Goal: Task Accomplishment & Management: Manage account settings

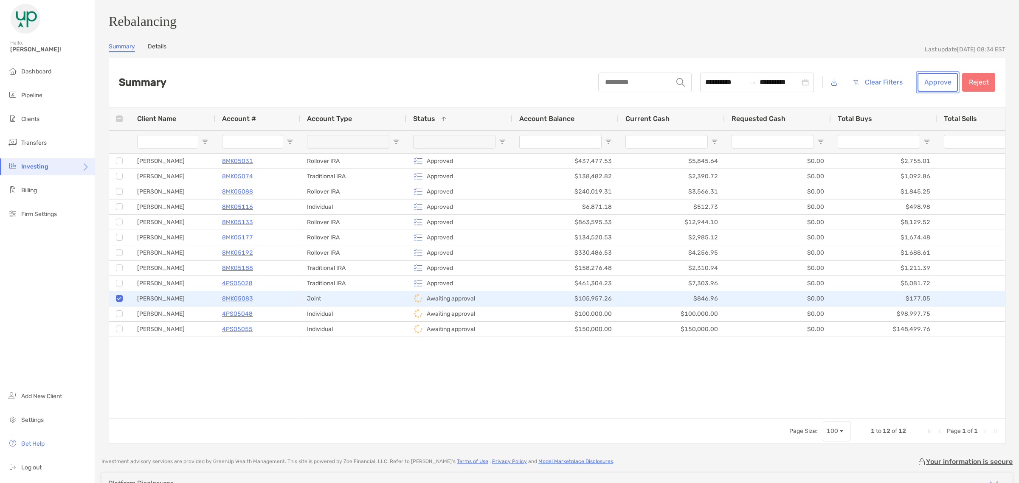
click at [815, 86] on button "Approve" at bounding box center [938, 82] width 40 height 19
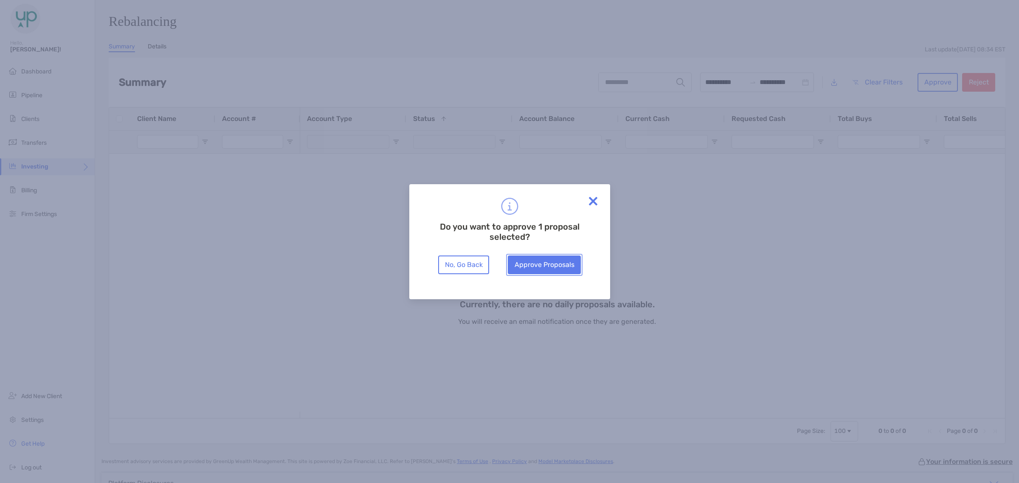
click at [547, 268] on button "Approve Proposals" at bounding box center [544, 265] width 73 height 19
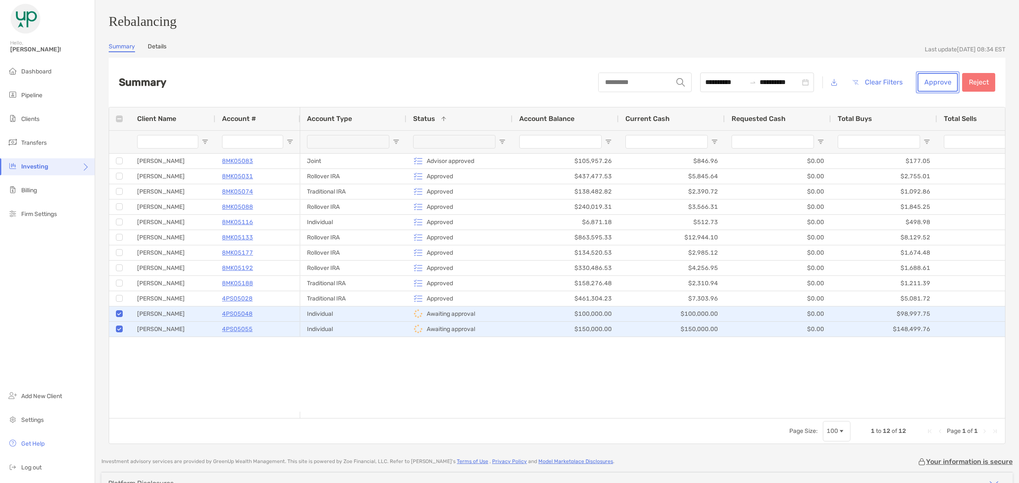
click at [815, 87] on button "Approve" at bounding box center [938, 82] width 40 height 19
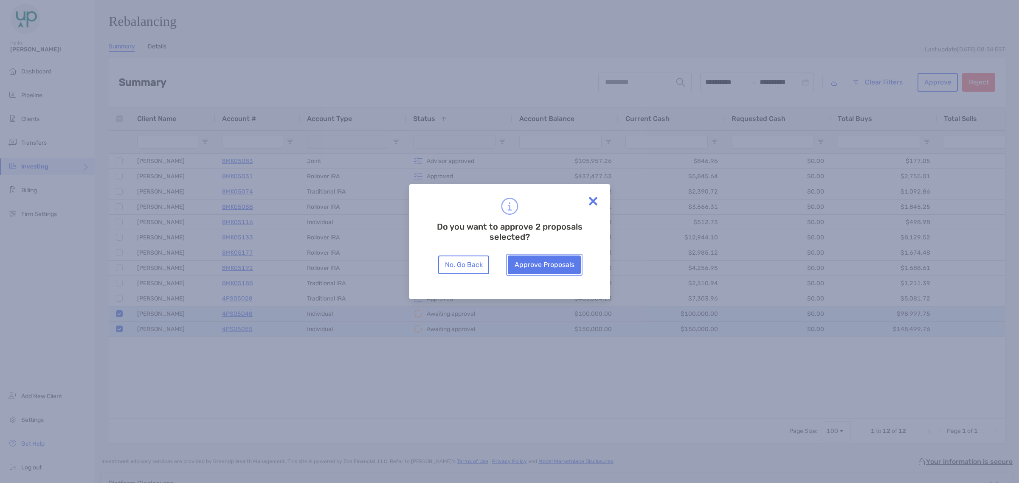
click at [563, 271] on button "Approve Proposals" at bounding box center [544, 265] width 73 height 19
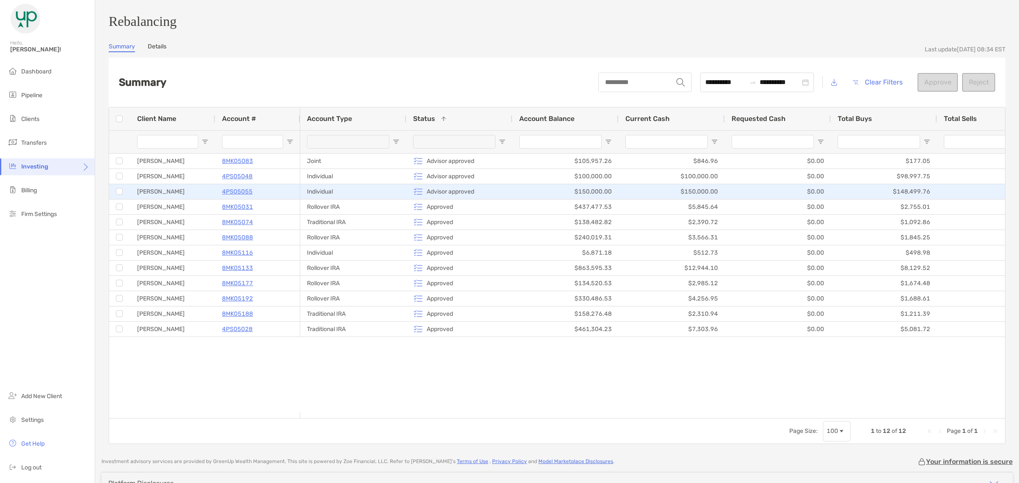
click at [536, 199] on div "$150,000.00" at bounding box center [566, 191] width 106 height 15
click at [488, 194] on div "Advisor approved" at bounding box center [459, 192] width 93 height 14
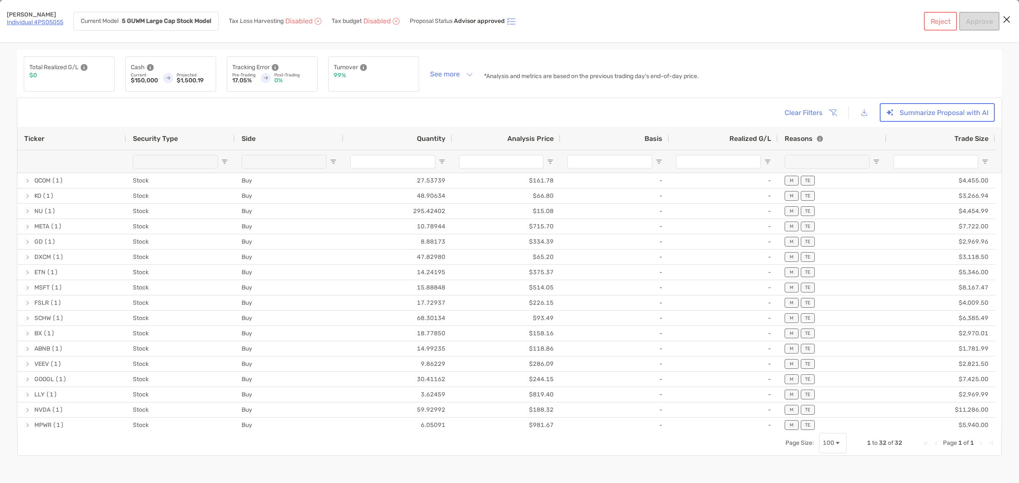
click at [815, 17] on icon "Close modal" at bounding box center [1007, 19] width 8 height 10
